Goal: Find specific page/section: Find specific page/section

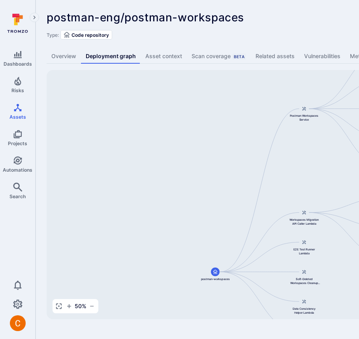
click at [243, 35] on div "Type: Code repository" at bounding box center [302, 34] width 511 height 9
click at [307, 15] on div "postman-eng/postman-workspaces ... Show more" at bounding box center [246, 17] width 398 height 13
click at [302, 55] on link "Vulnerabilities" at bounding box center [323, 56] width 46 height 15
